Goal: Navigation & Orientation: Understand site structure

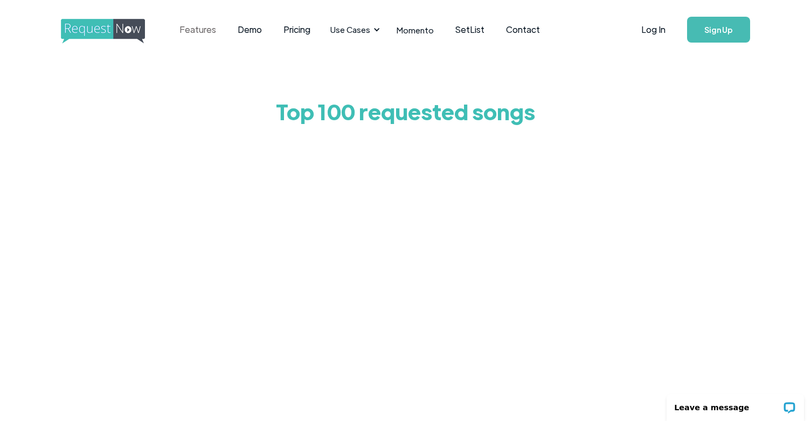
click at [202, 32] on link "Features" at bounding box center [198, 29] width 58 height 33
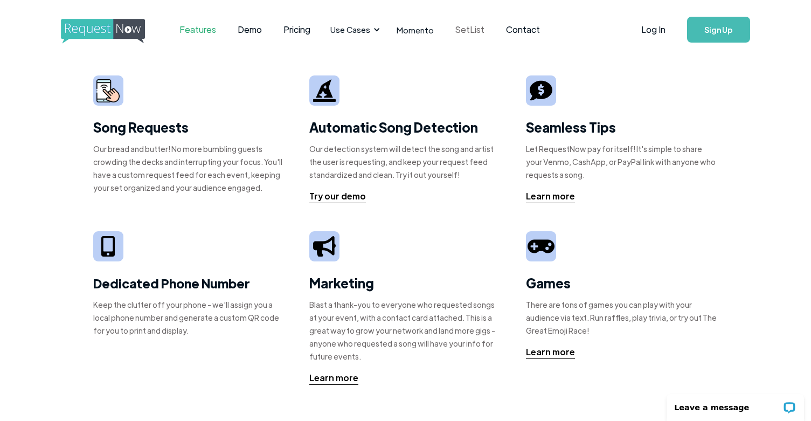
click at [455, 31] on link "SetList" at bounding box center [470, 29] width 51 height 33
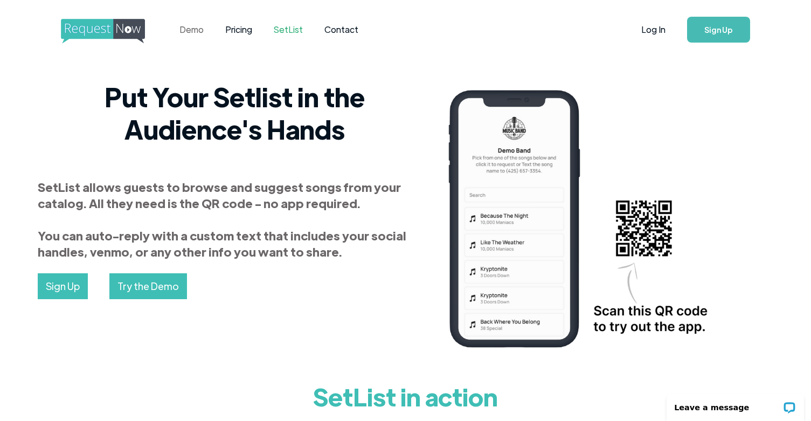
click at [191, 37] on link "Demo" at bounding box center [192, 29] width 46 height 33
click at [82, 34] on img "home" at bounding box center [113, 31] width 104 height 25
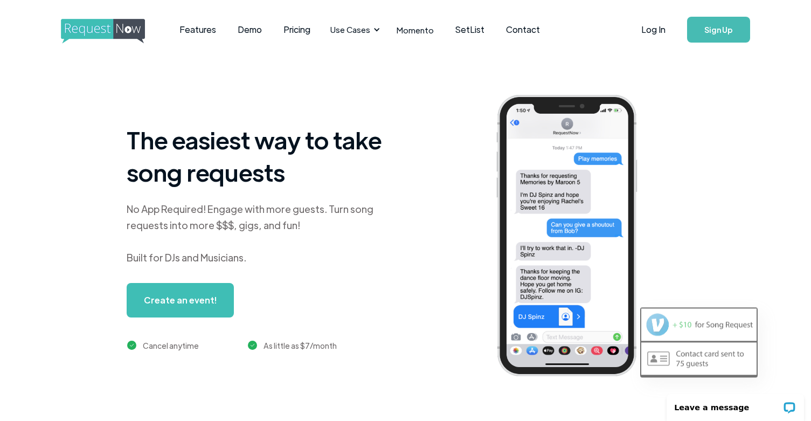
click at [82, 34] on img "home" at bounding box center [113, 31] width 104 height 25
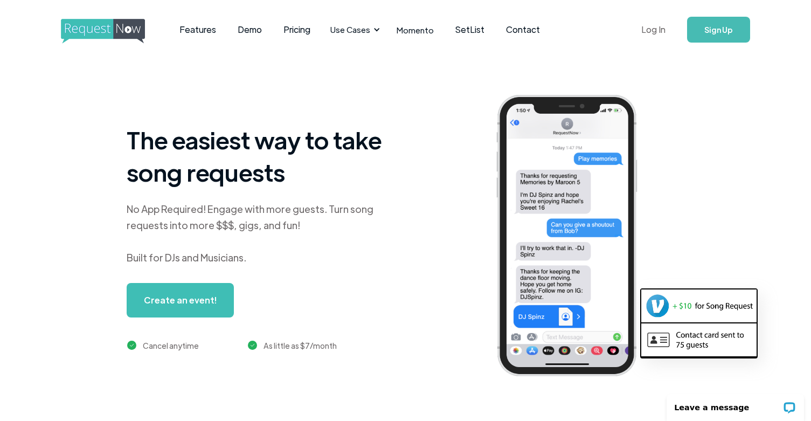
click at [648, 26] on link "Log In" at bounding box center [653, 30] width 46 height 38
